Goal: Check status: Check status

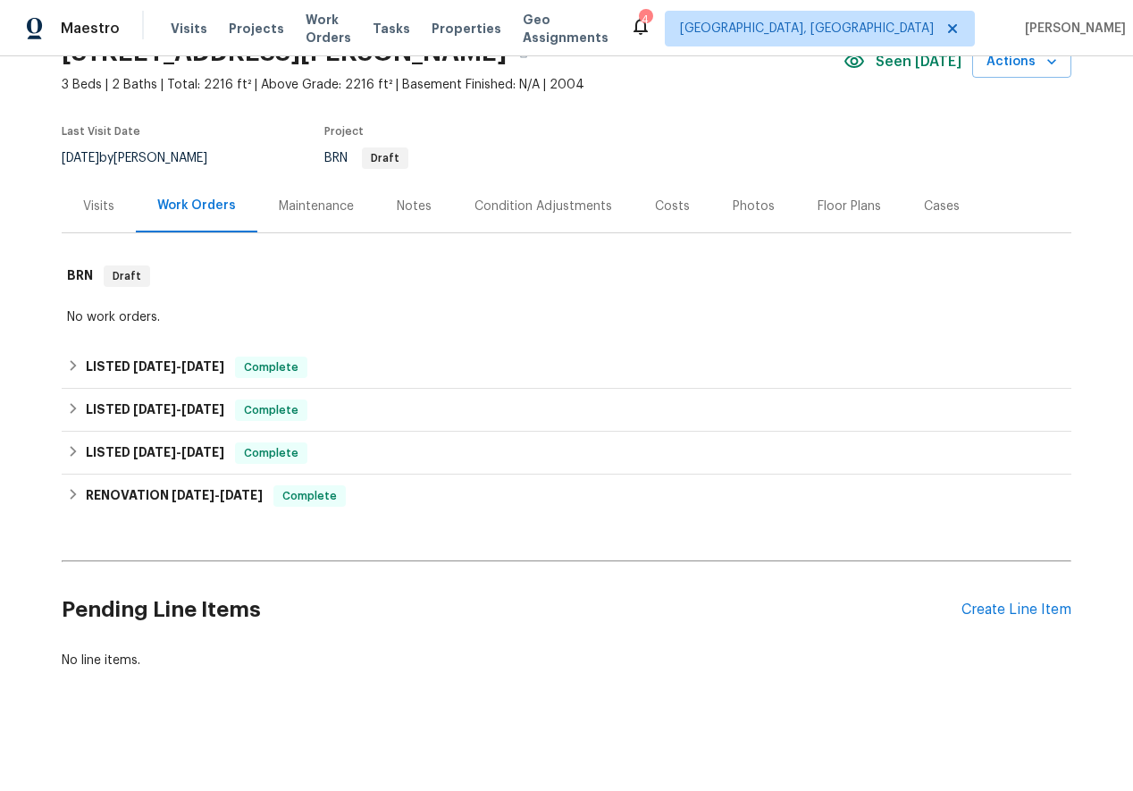
scroll to position [90, 0]
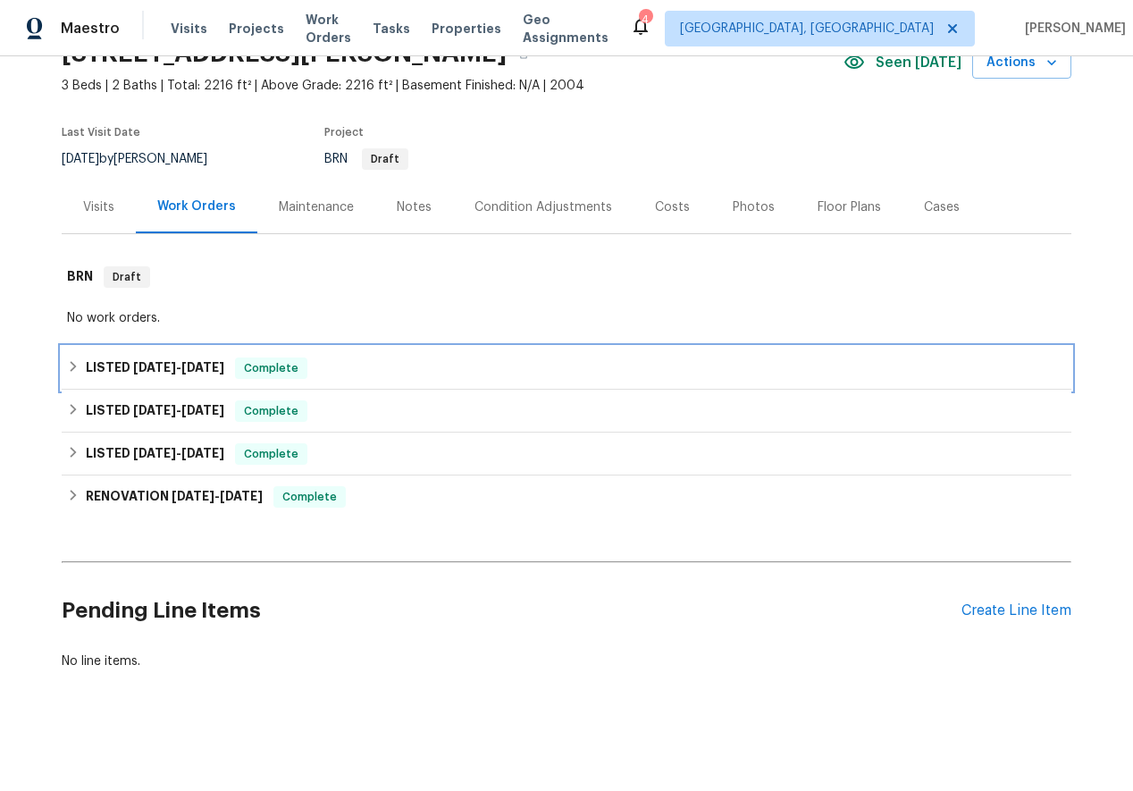
click at [67, 362] on icon at bounding box center [73, 366] width 13 height 13
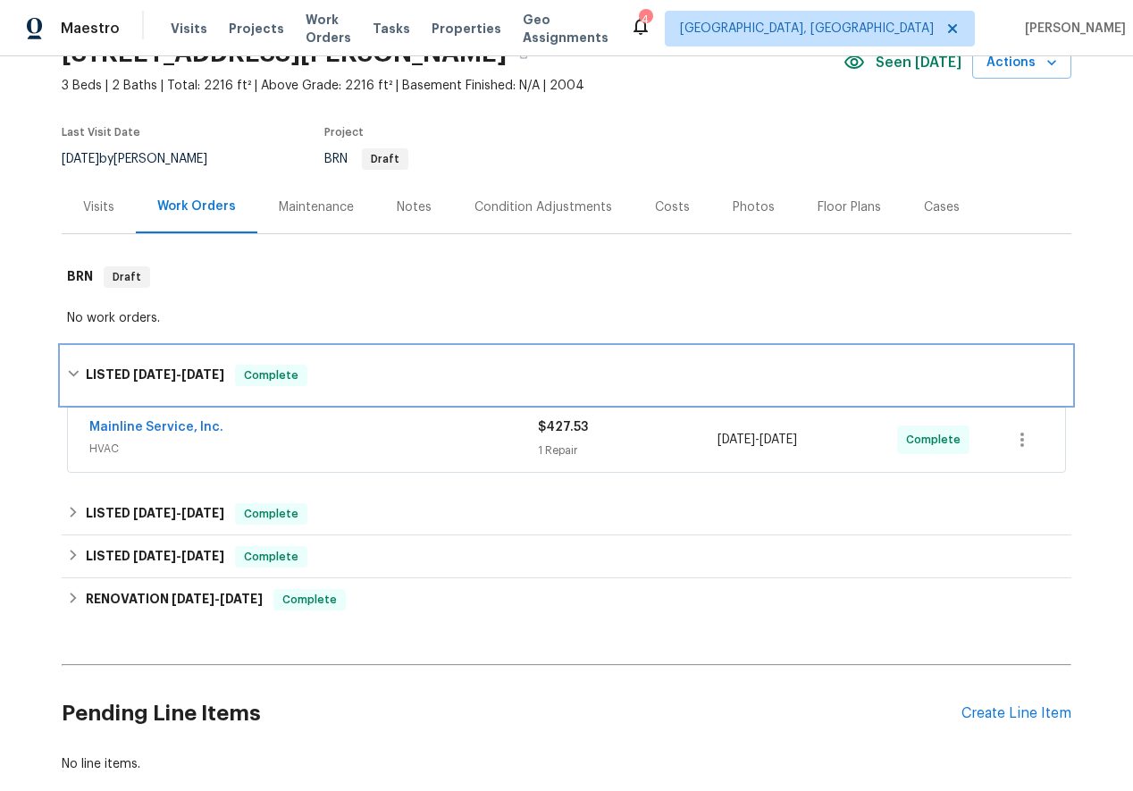
scroll to position [194, 0]
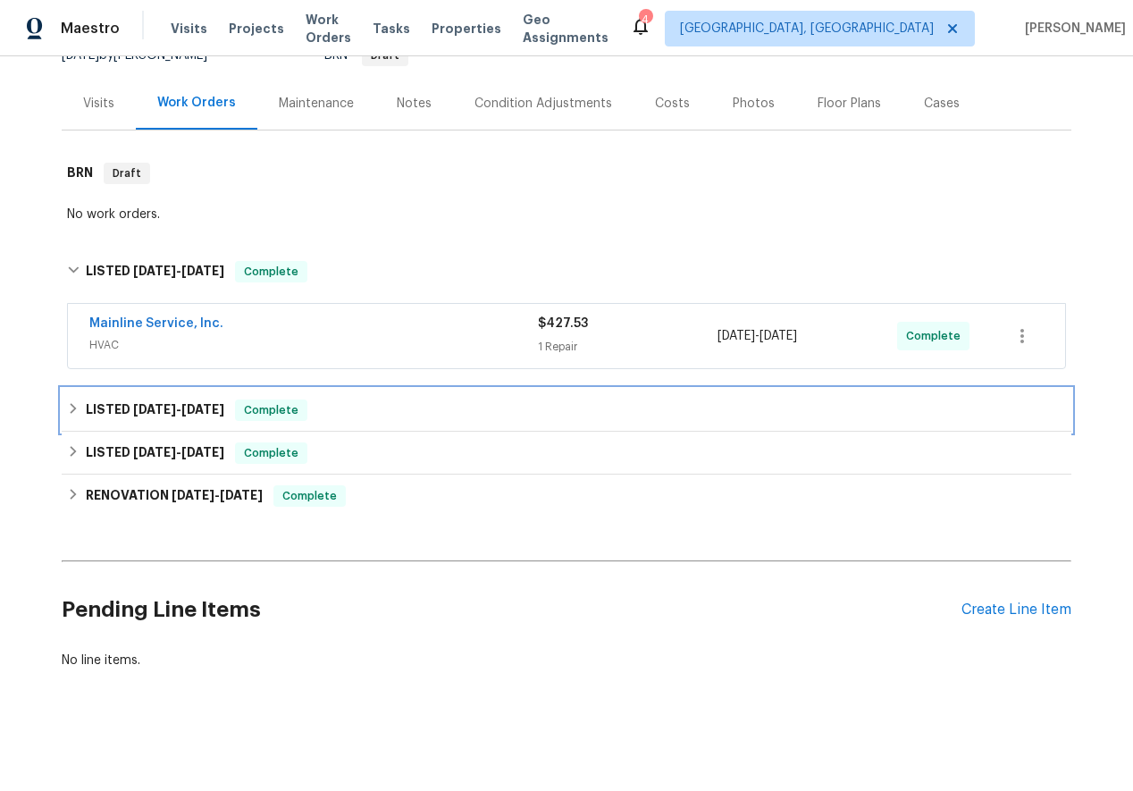
click at [74, 408] on icon at bounding box center [74, 408] width 6 height 11
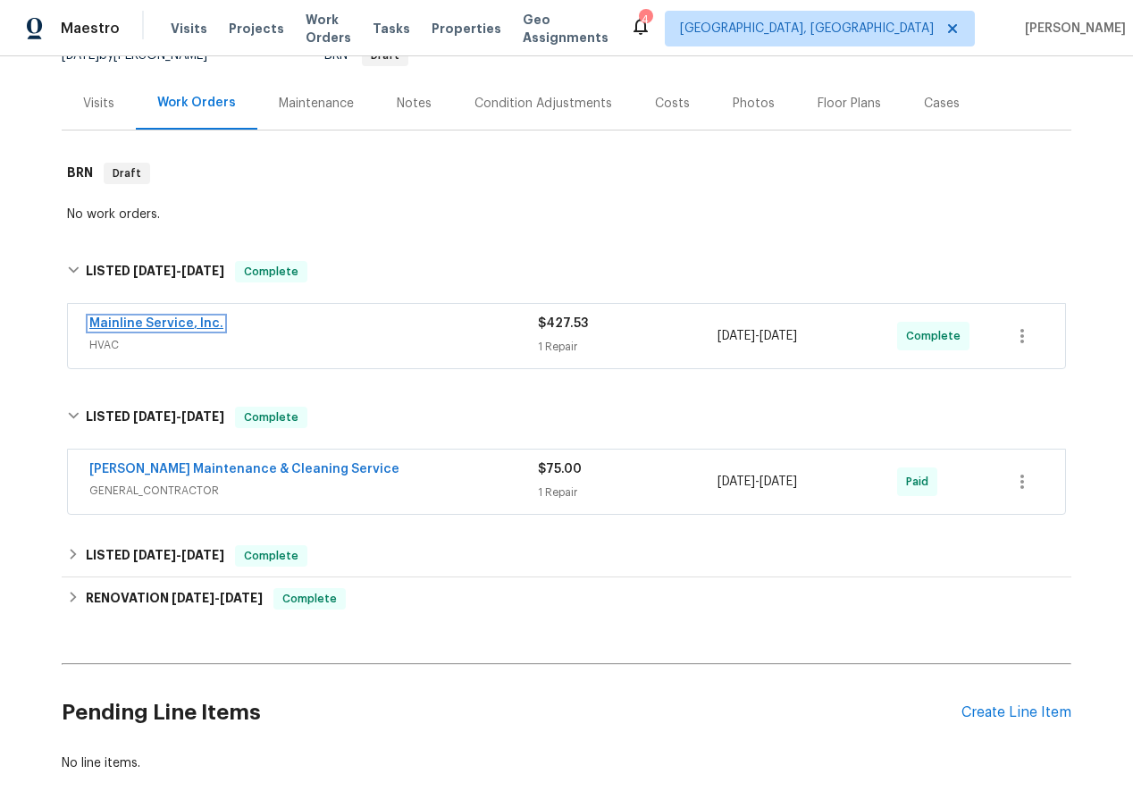
click at [119, 322] on link "Mainline Service, Inc." at bounding box center [156, 323] width 134 height 13
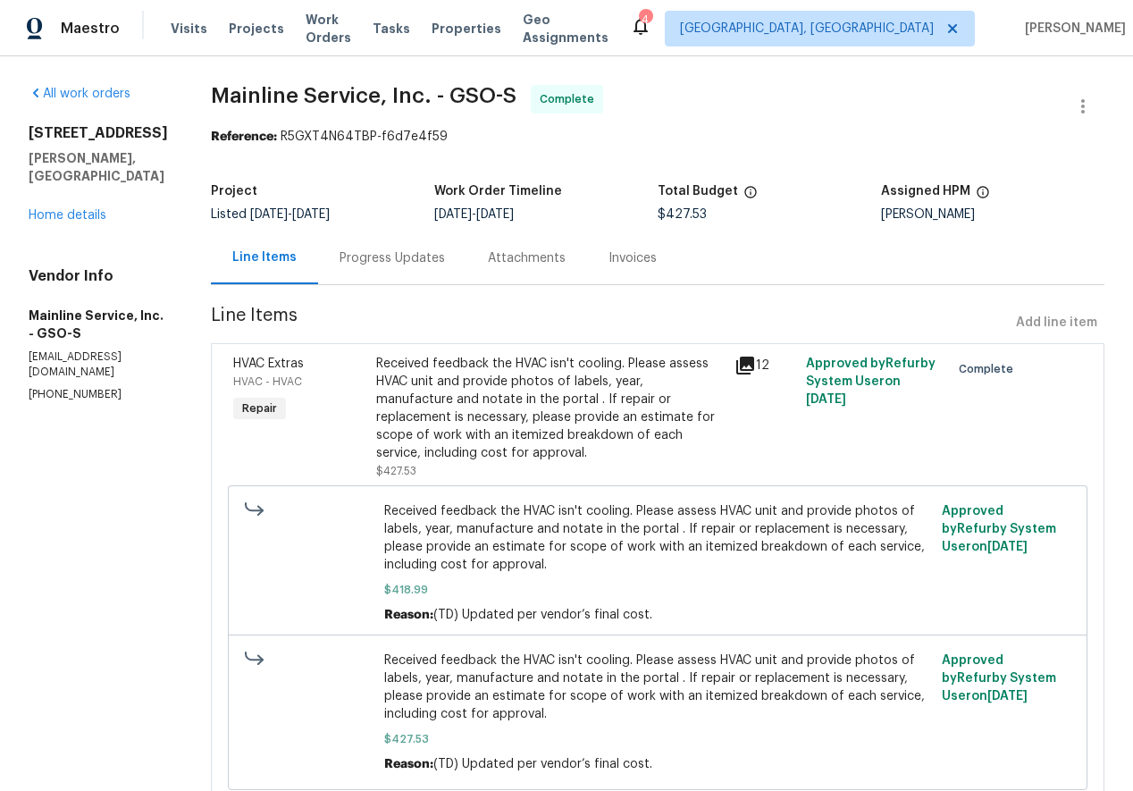
scroll to position [69, 0]
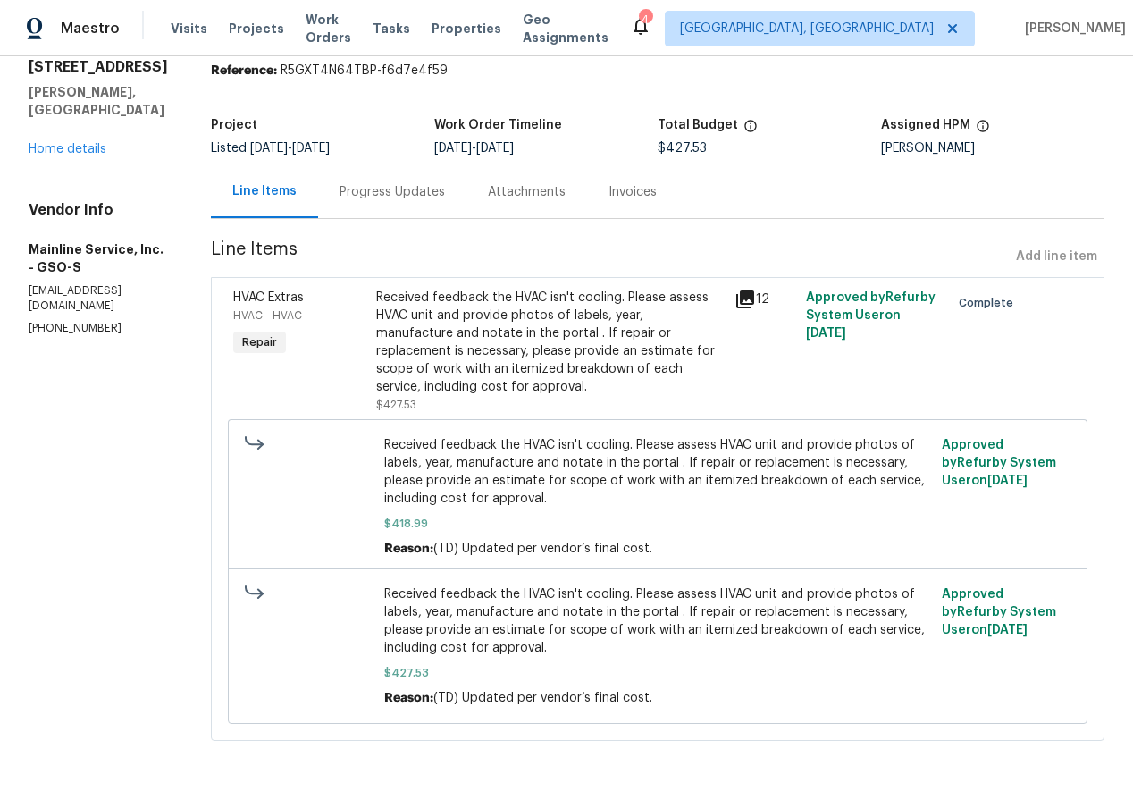
click at [394, 183] on div "Progress Updates" at bounding box center [392, 192] width 105 height 18
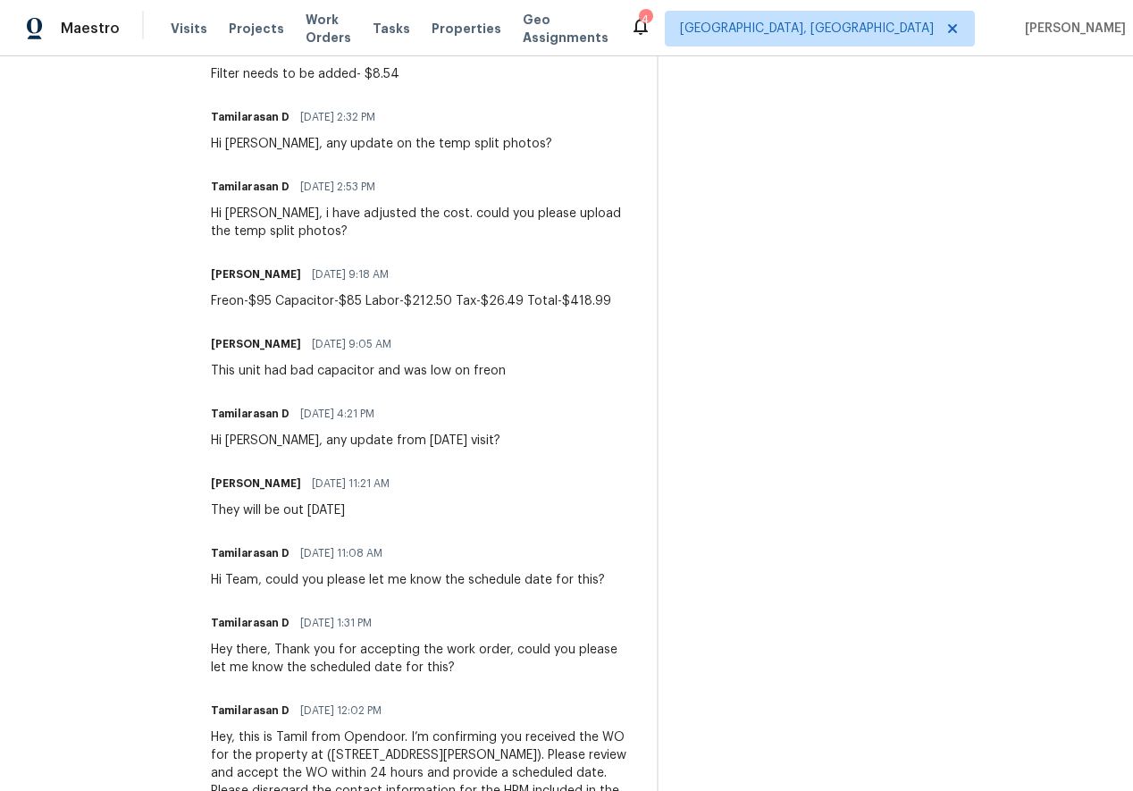
scroll to position [748, 0]
